Goal: Task Accomplishment & Management: Manage account settings

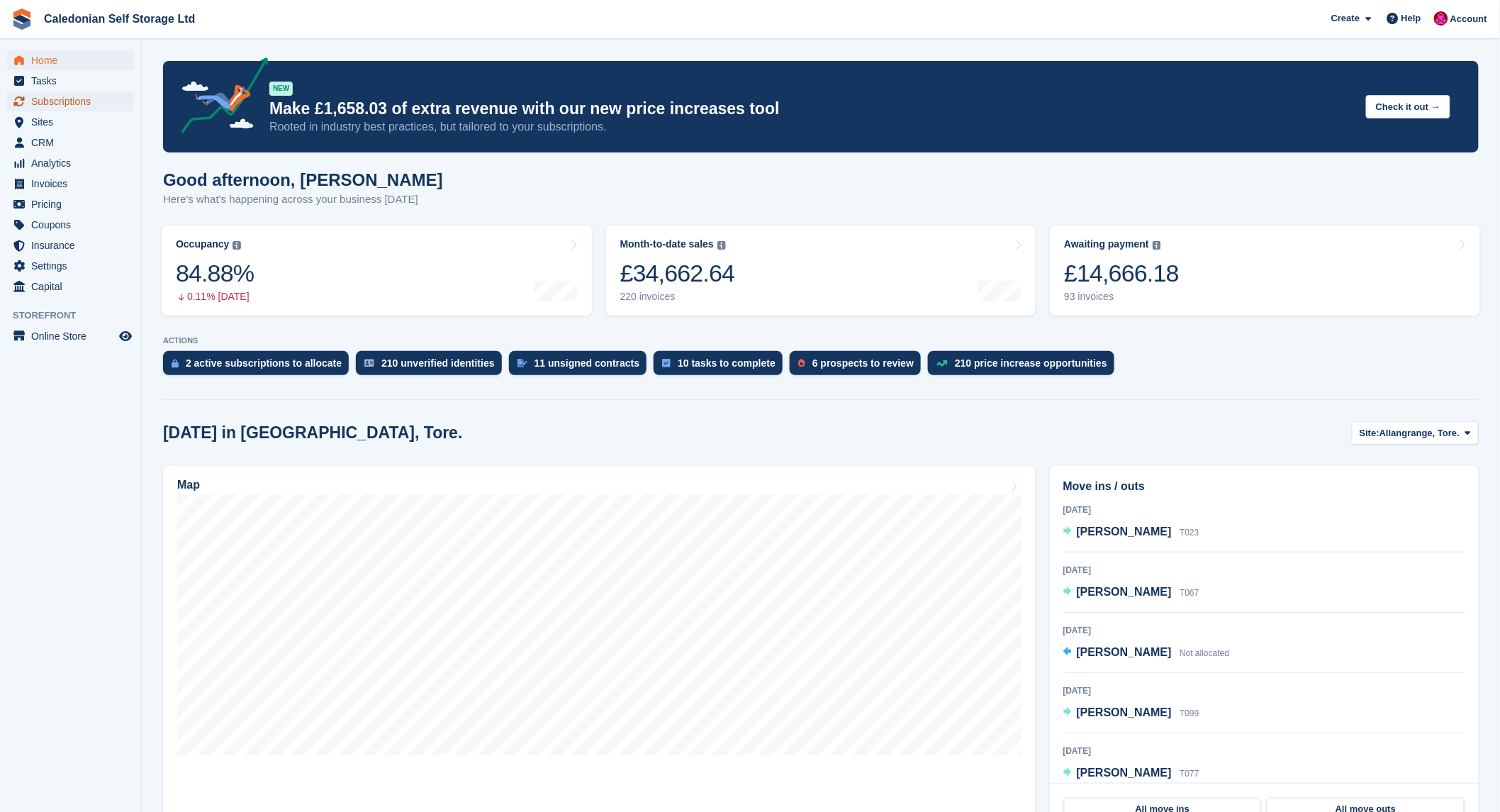
click at [47, 99] on span "Subscriptions" at bounding box center [73, 102] width 85 height 20
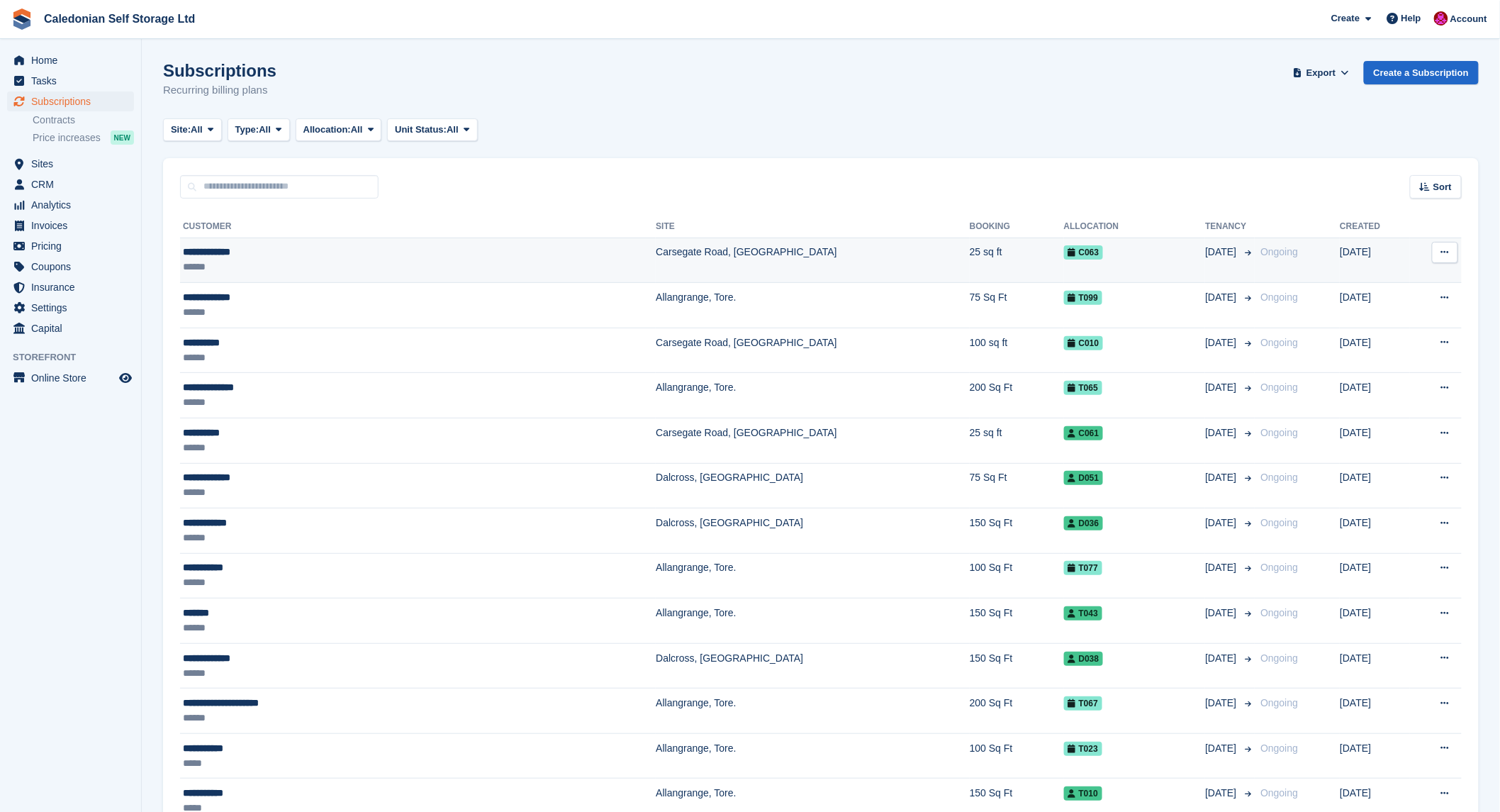
click at [223, 246] on div "**********" at bounding box center [319, 252] width 272 height 15
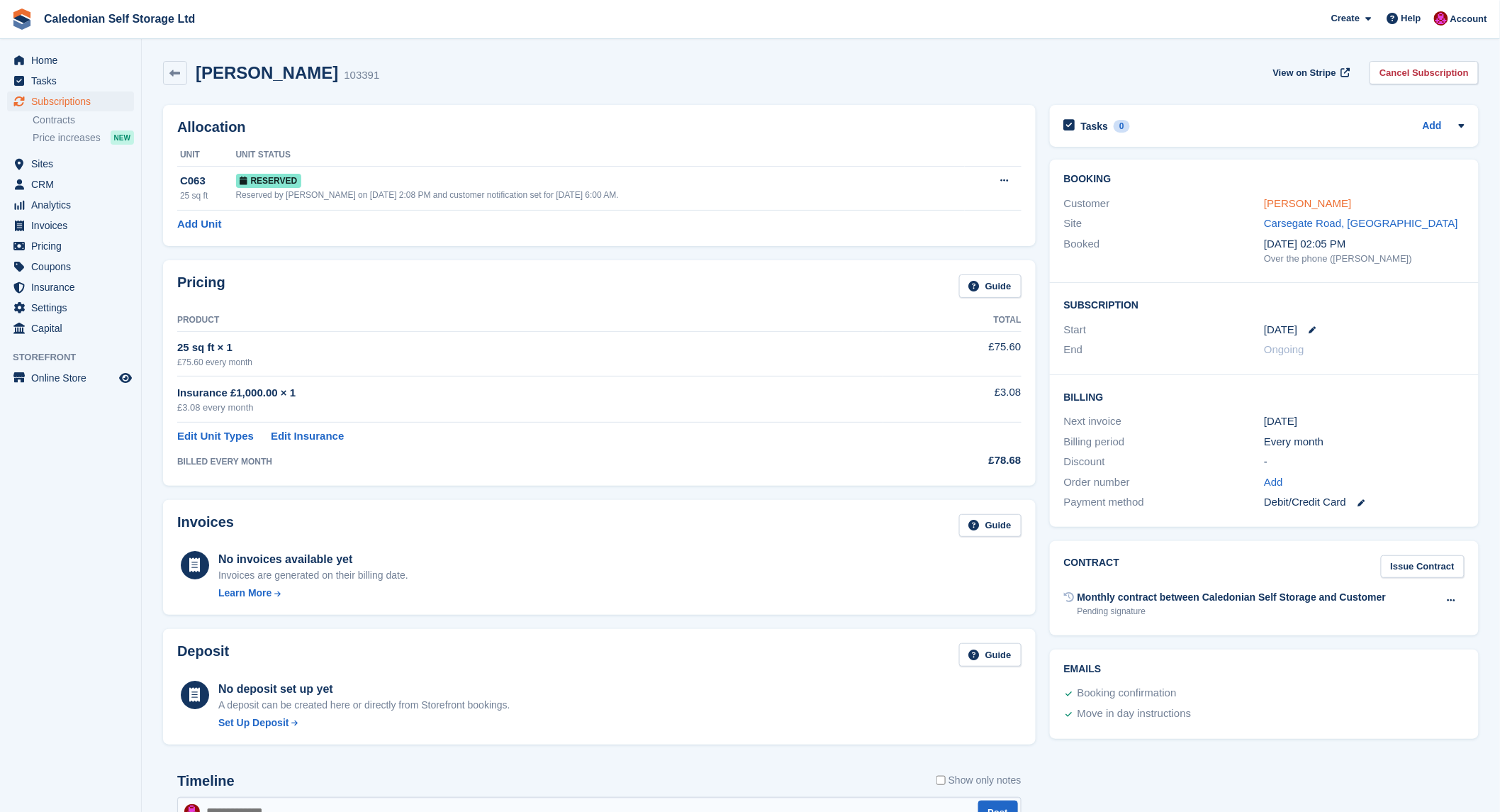
click at [1313, 203] on link "Chris Garford" at bounding box center [1308, 202] width 87 height 12
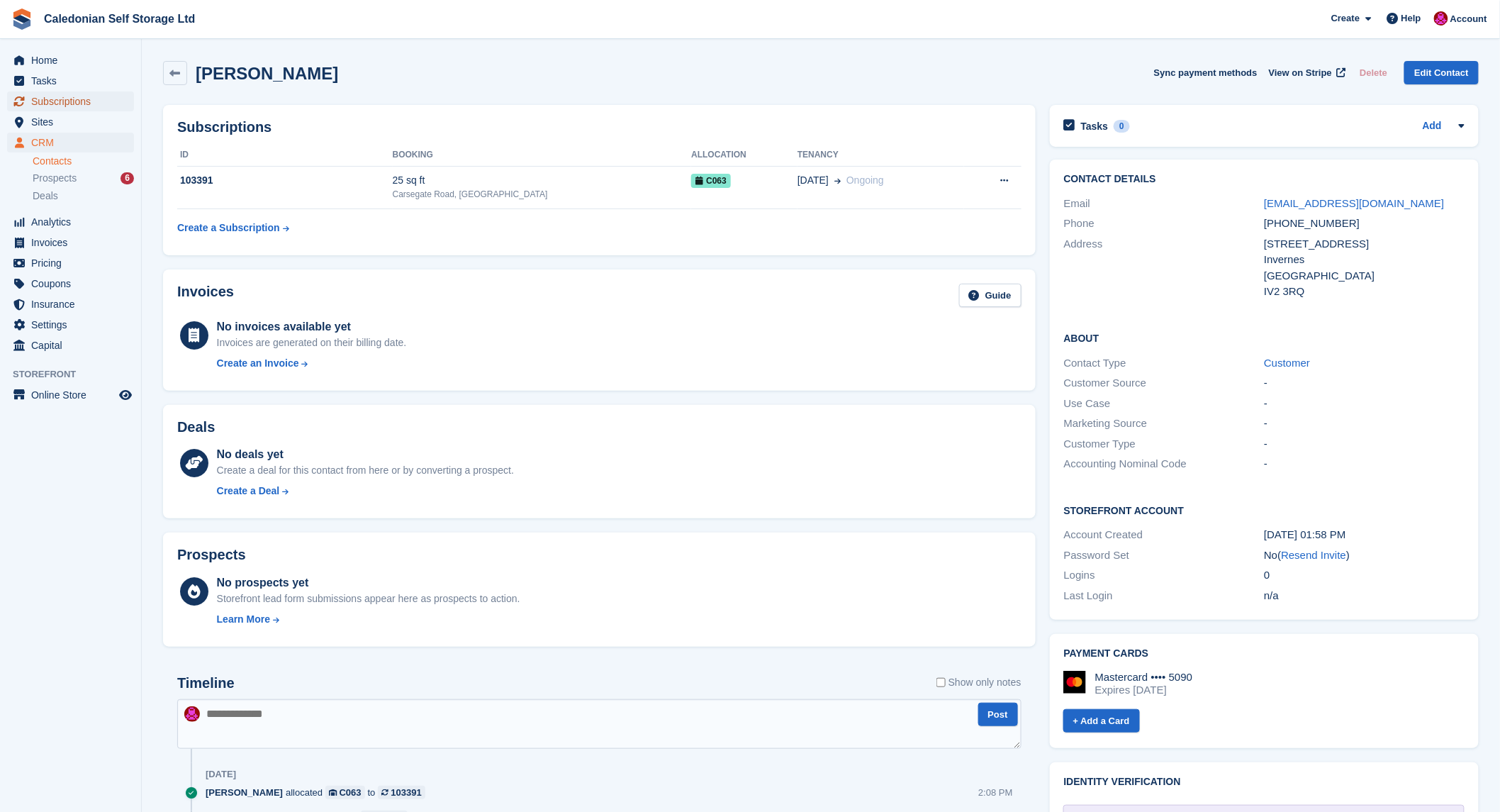
click at [53, 103] on span "Subscriptions" at bounding box center [73, 102] width 85 height 20
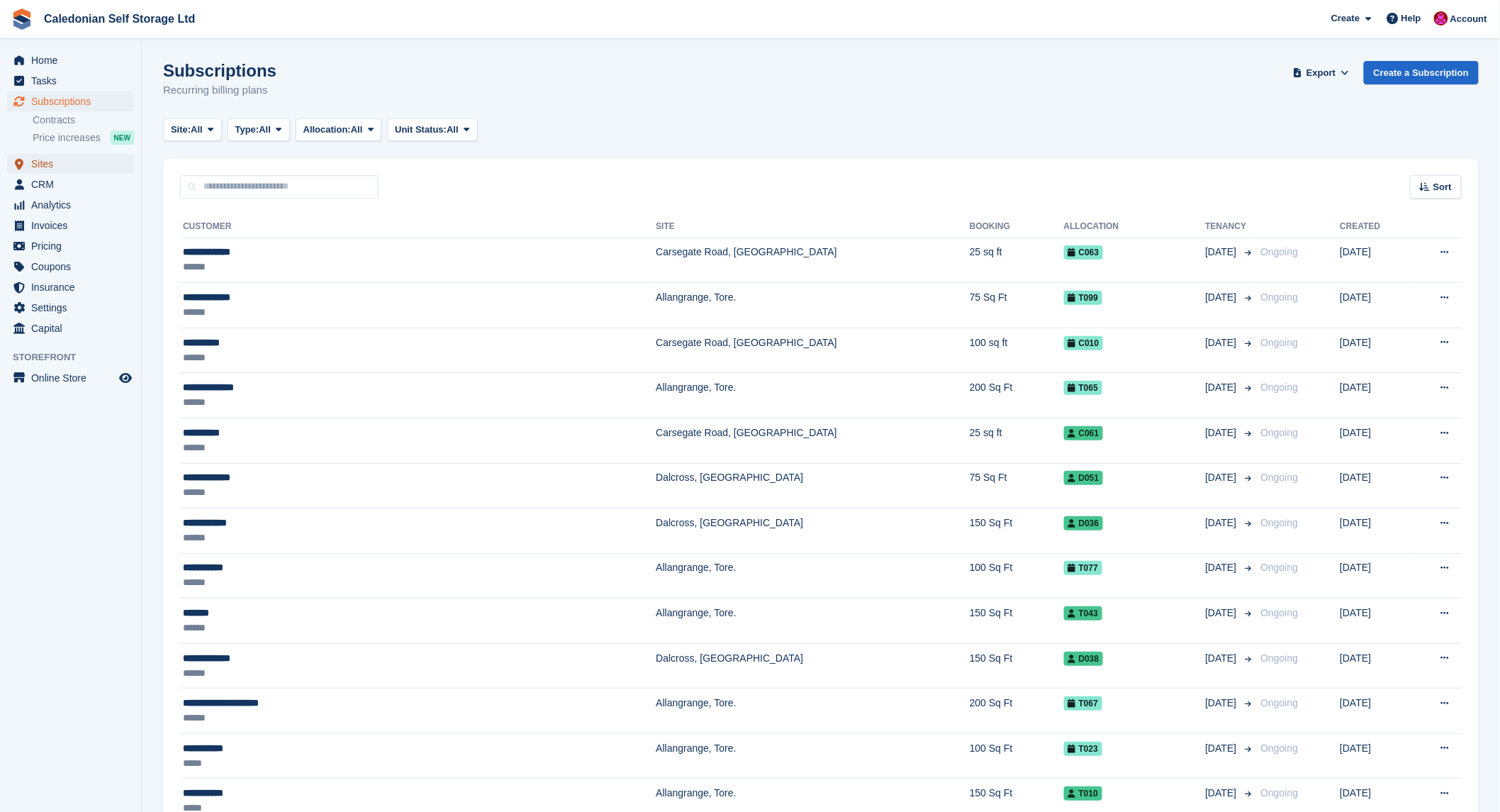
click at [40, 164] on span "Sites" at bounding box center [73, 164] width 85 height 20
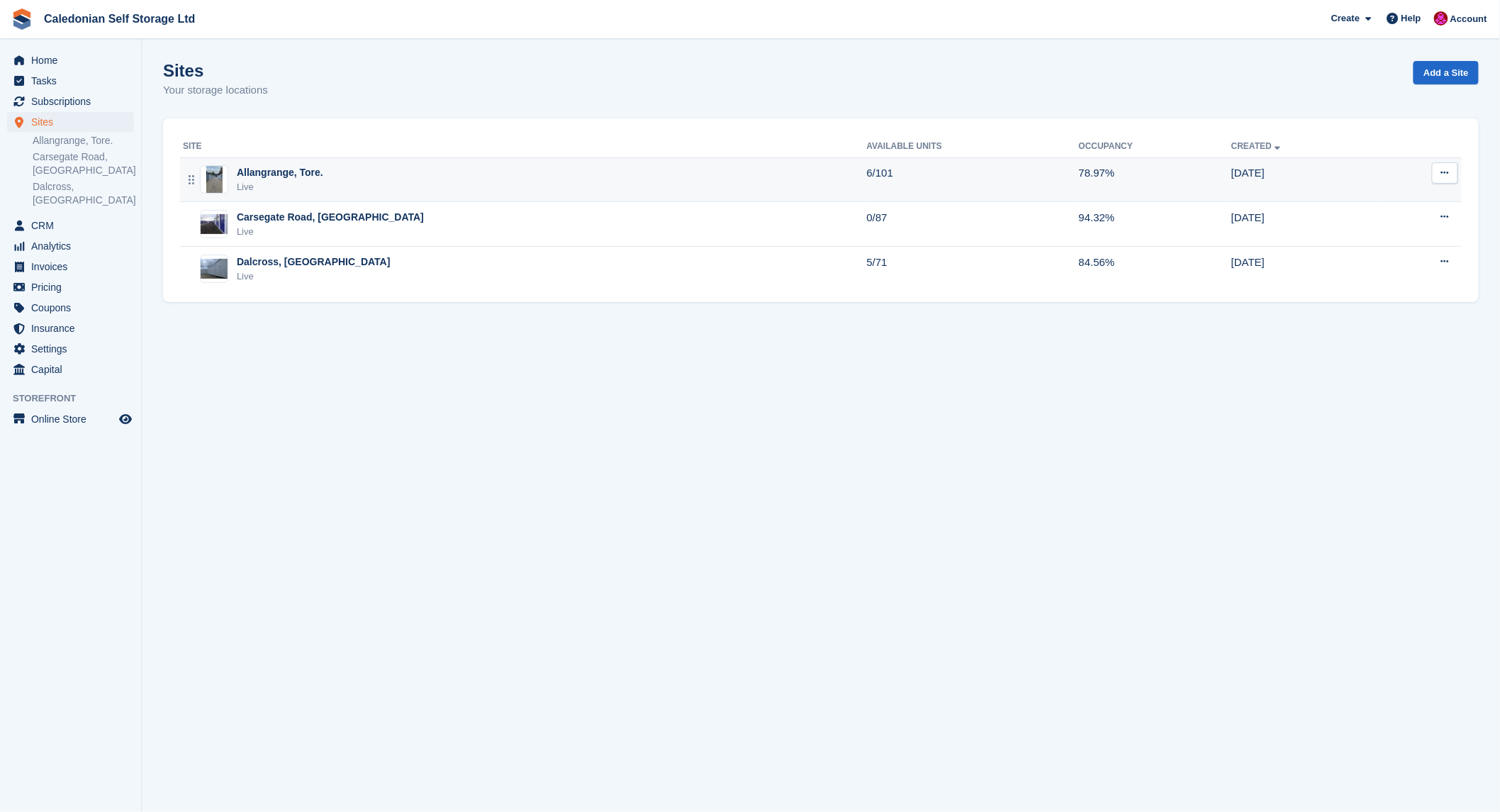
click at [267, 171] on div "Allangrange, Tore." at bounding box center [280, 172] width 86 height 15
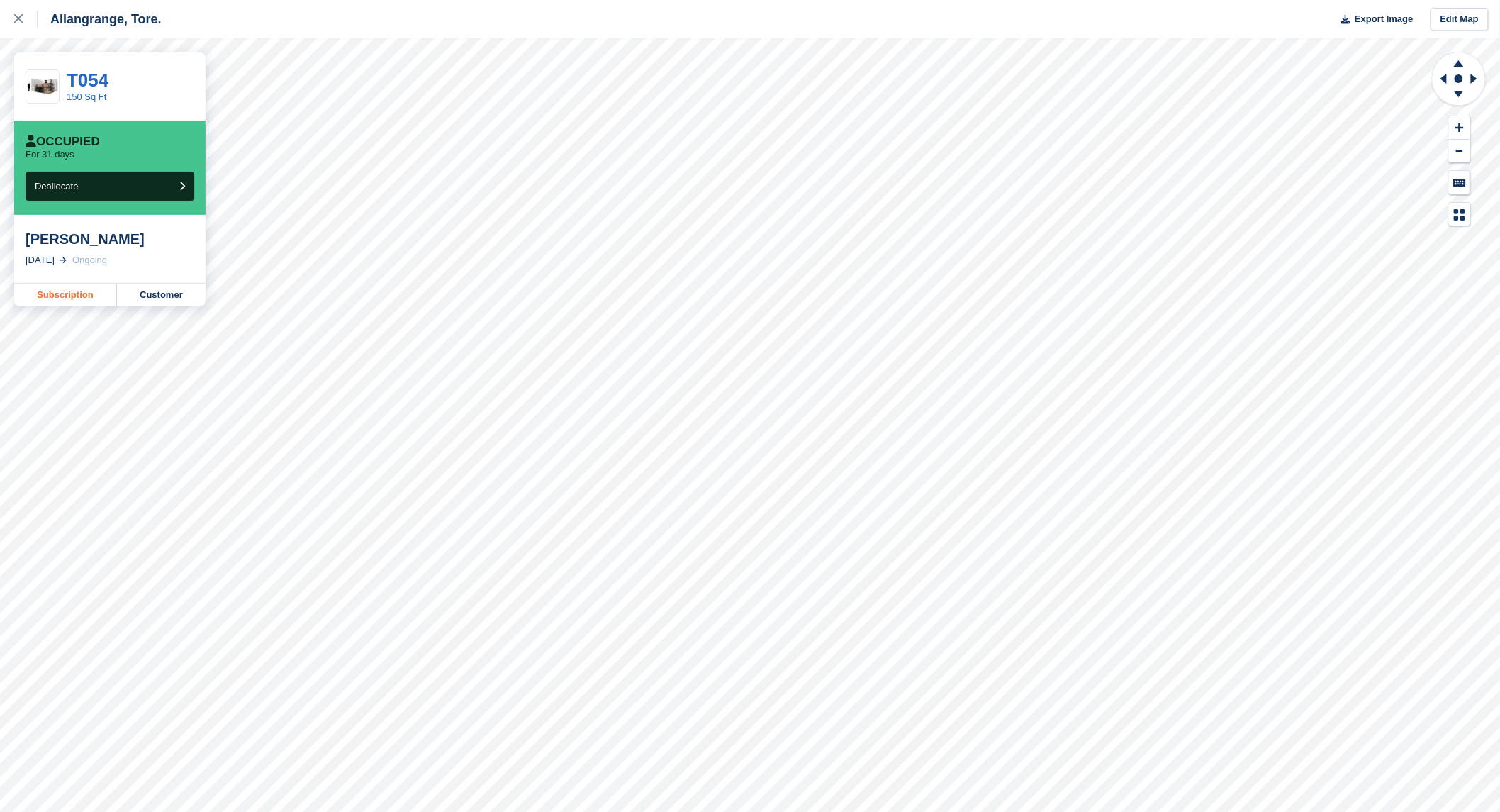
click at [61, 293] on link "Subscription" at bounding box center [65, 295] width 103 height 23
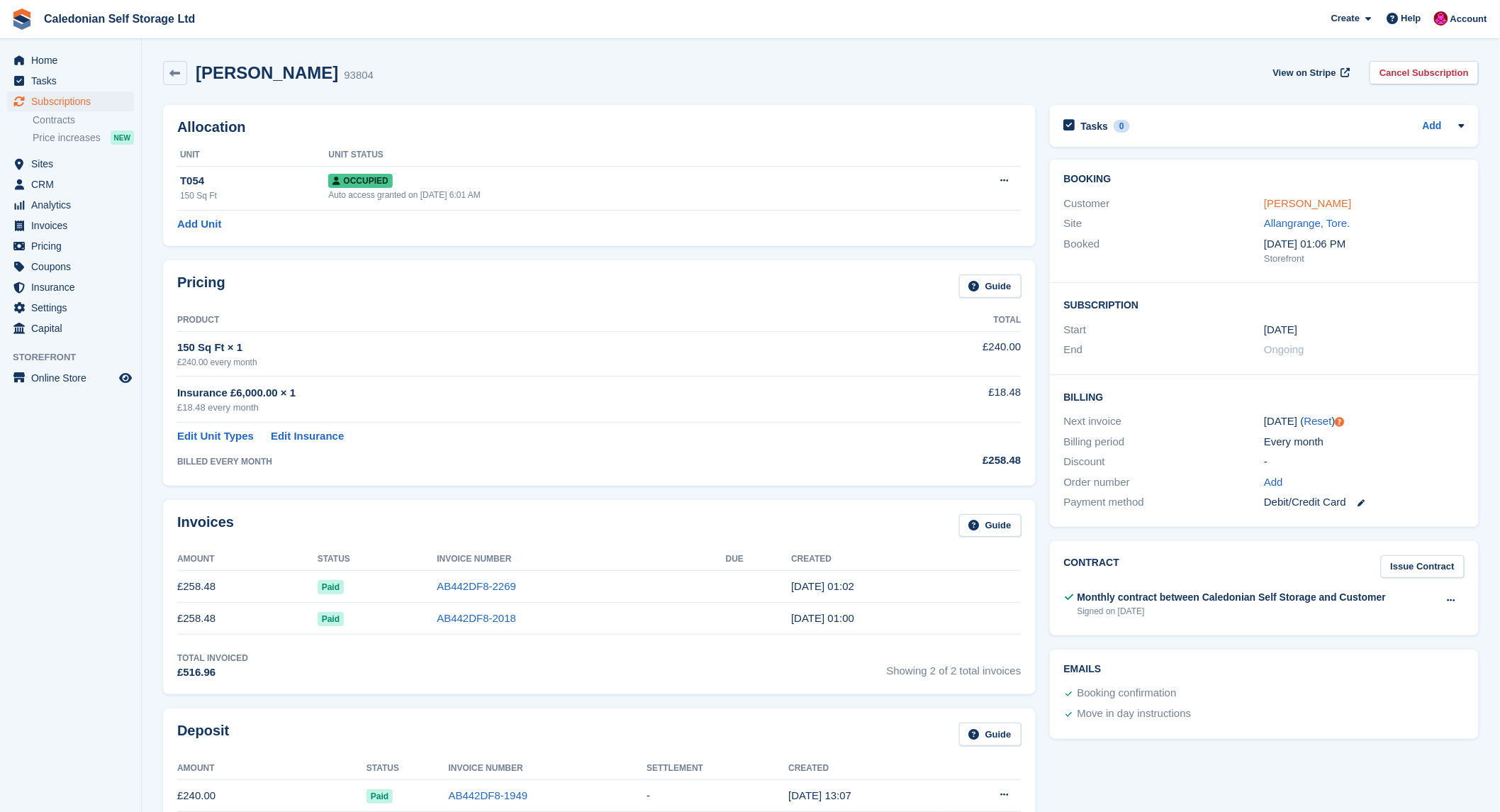
click at [1319, 207] on link "[PERSON_NAME]" at bounding box center [1308, 202] width 87 height 12
